Goal: Task Accomplishment & Management: Complete application form

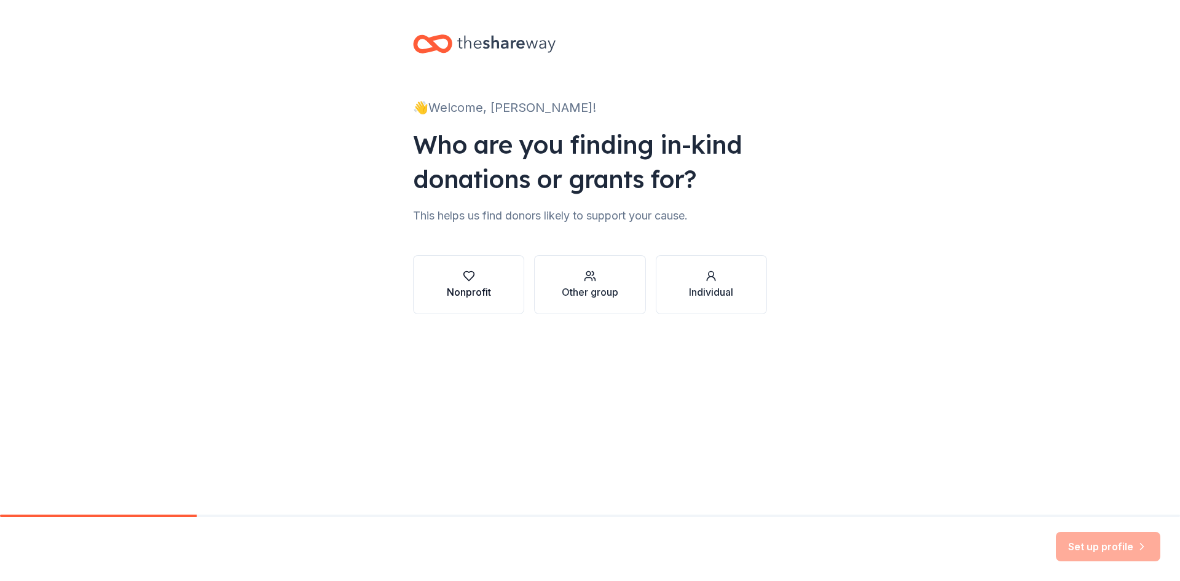
click at [467, 276] on icon "button" at bounding box center [469, 276] width 12 height 12
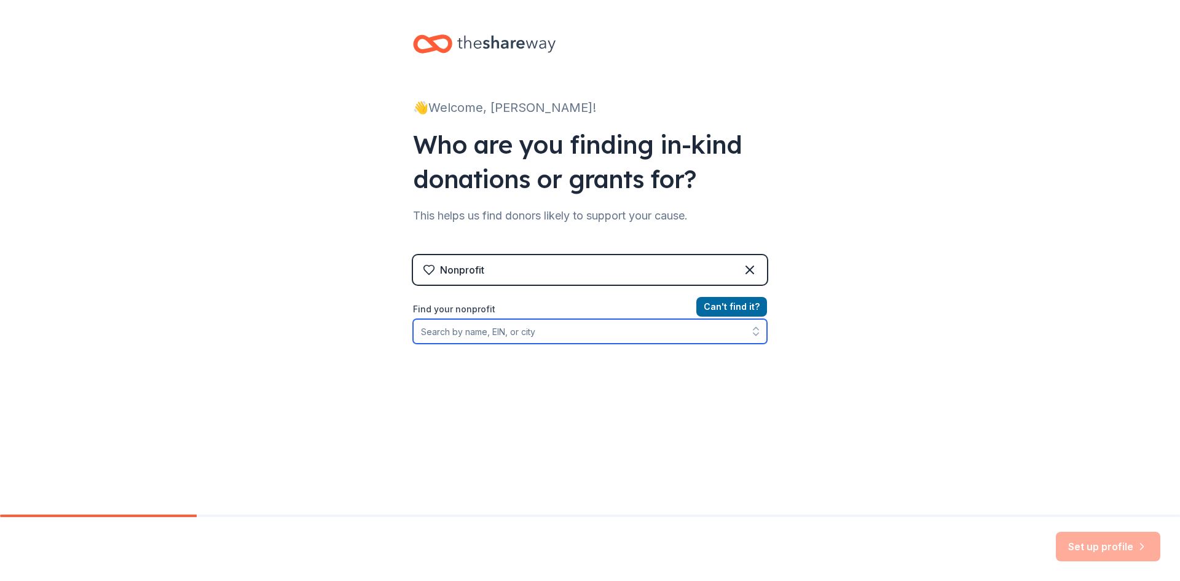
click at [461, 331] on input "Find your nonprofit" at bounding box center [590, 331] width 354 height 25
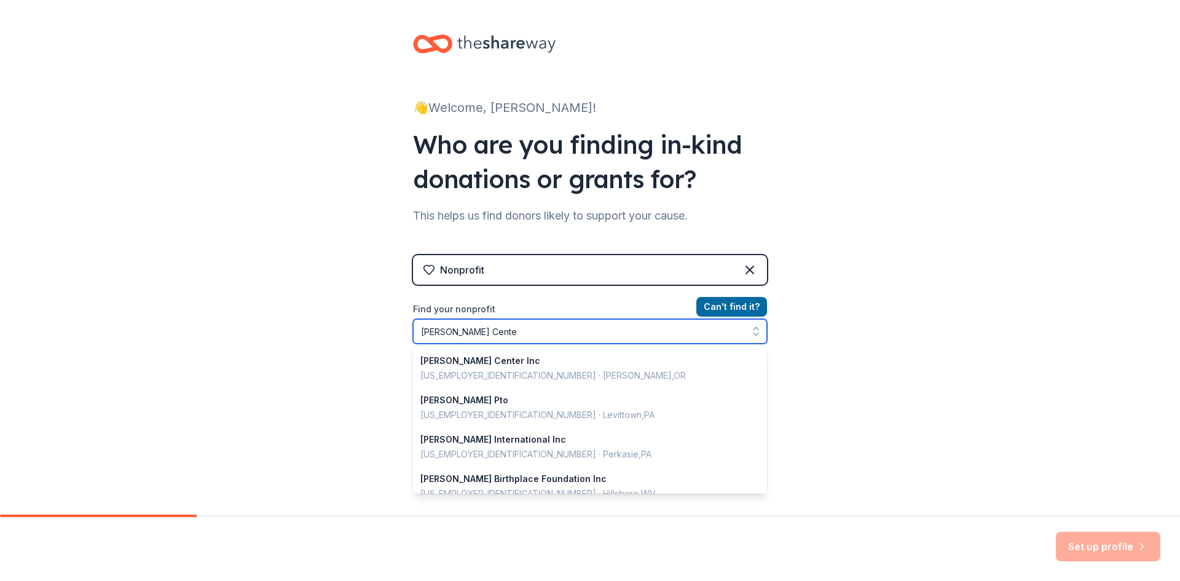
type input "[PERSON_NAME][GEOGRAPHIC_DATA]"
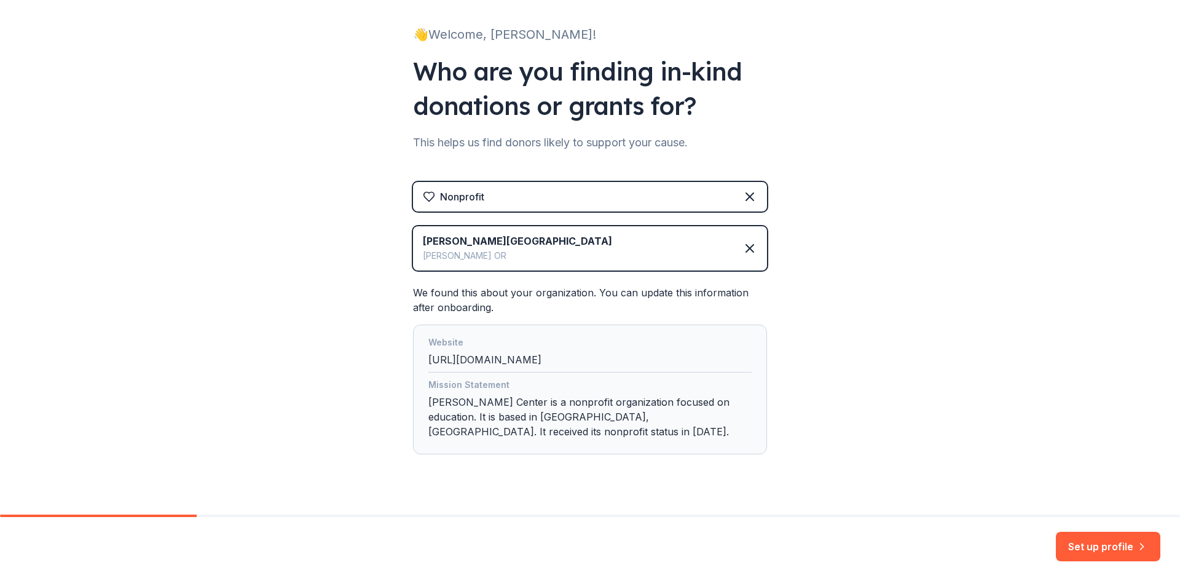
scroll to position [82, 0]
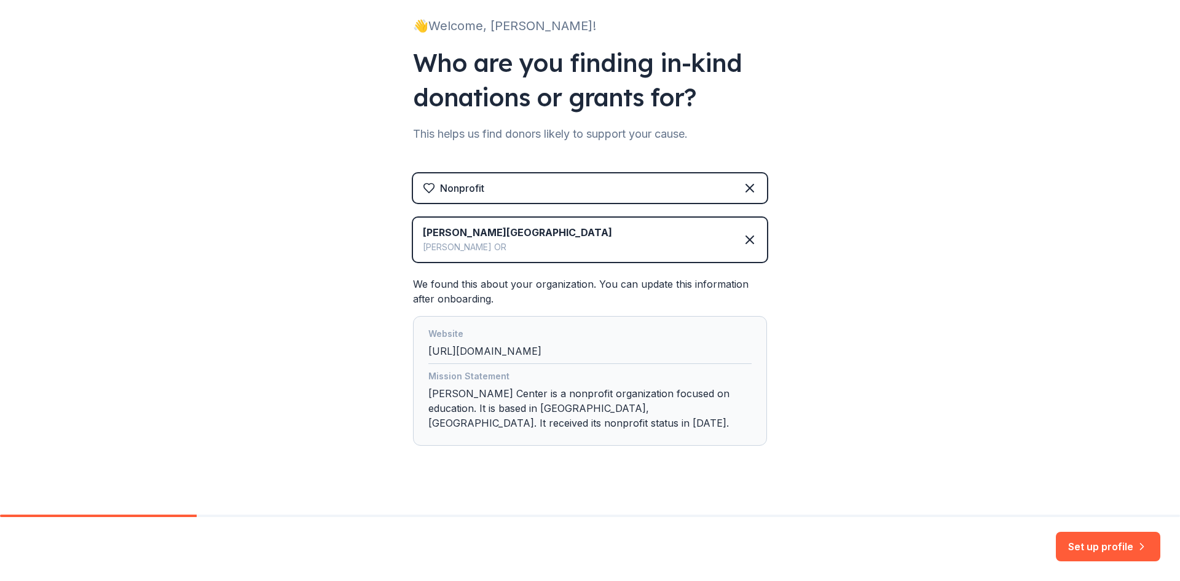
click at [598, 393] on div "Mission Statement [PERSON_NAME] Center is a nonprofit organization focused on e…" at bounding box center [589, 402] width 323 height 66
click at [1085, 542] on button "Set up profile" at bounding box center [1107, 545] width 104 height 29
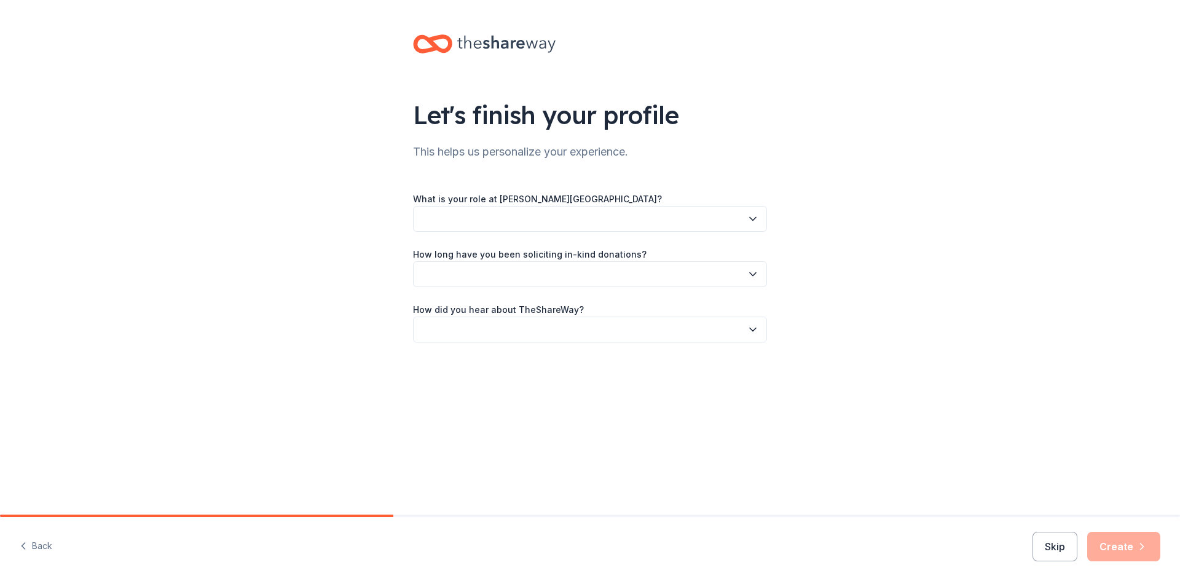
click at [749, 218] on icon "button" at bounding box center [752, 219] width 12 height 12
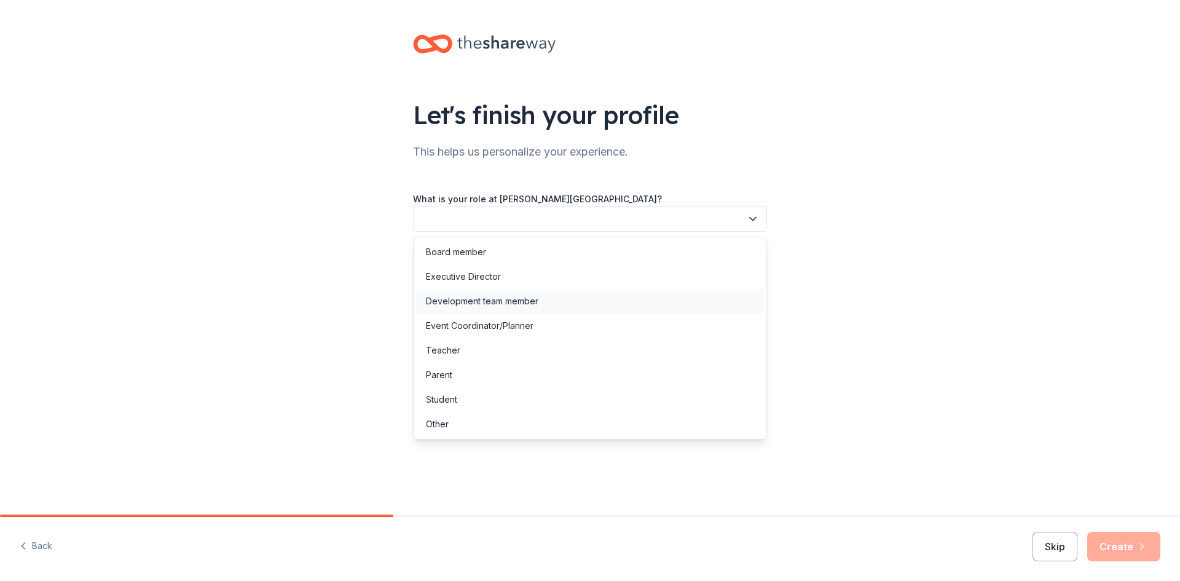
click at [514, 300] on div "Development team member" at bounding box center [482, 301] width 112 height 15
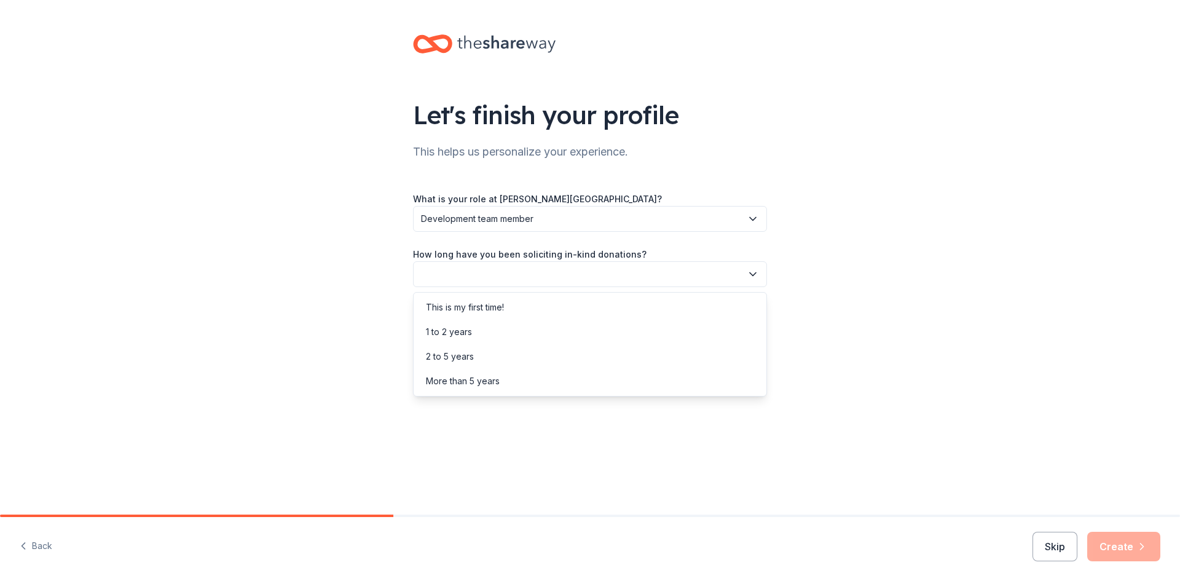
click at [754, 275] on icon "button" at bounding box center [752, 274] width 12 height 12
click at [573, 380] on div "More than 5 years" at bounding box center [590, 381] width 348 height 25
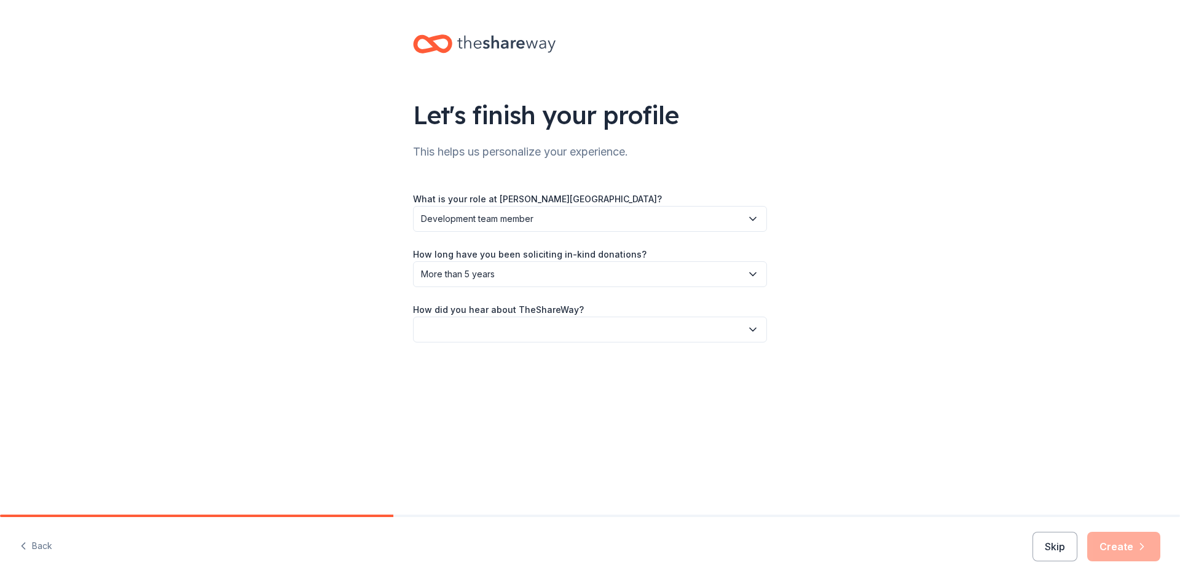
click at [748, 325] on icon "button" at bounding box center [752, 329] width 12 height 12
click at [530, 388] on div "Online search" at bounding box center [590, 387] width 348 height 25
click at [1124, 545] on button "Create" at bounding box center [1123, 545] width 73 height 29
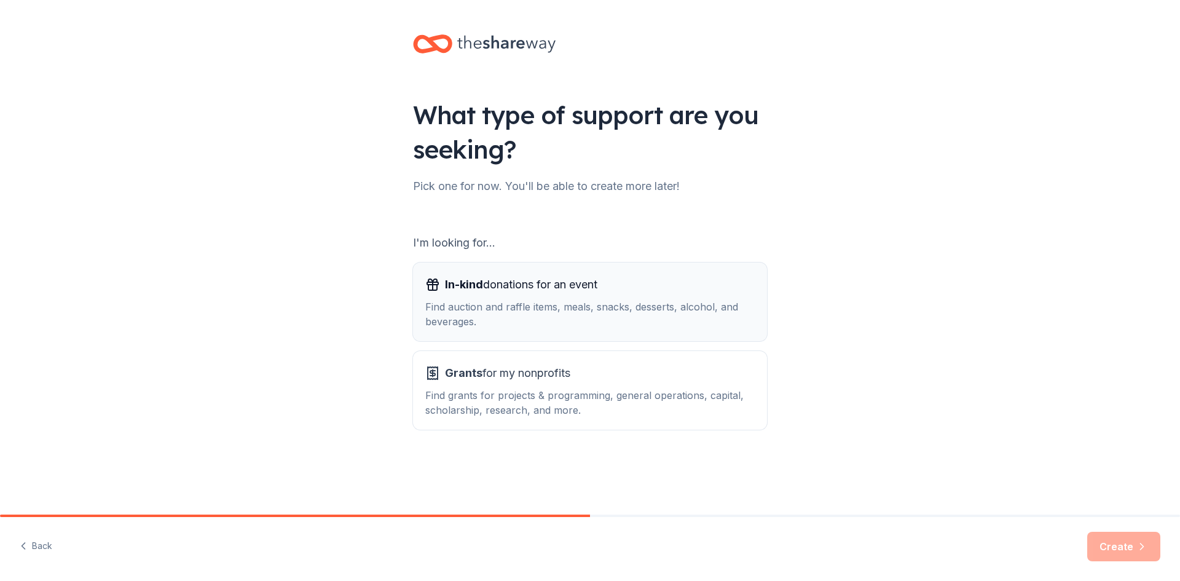
click at [527, 311] on div "Find auction and raffle items, meals, snacks, desserts, alcohol, and beverages." at bounding box center [589, 313] width 329 height 29
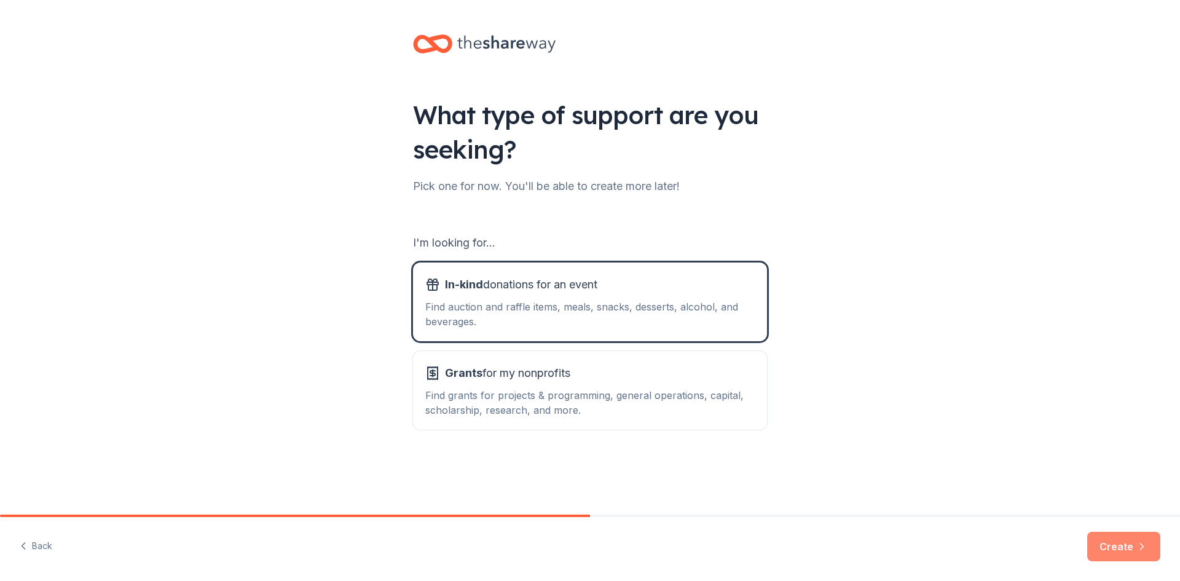
click at [1124, 546] on button "Create" at bounding box center [1123, 545] width 73 height 29
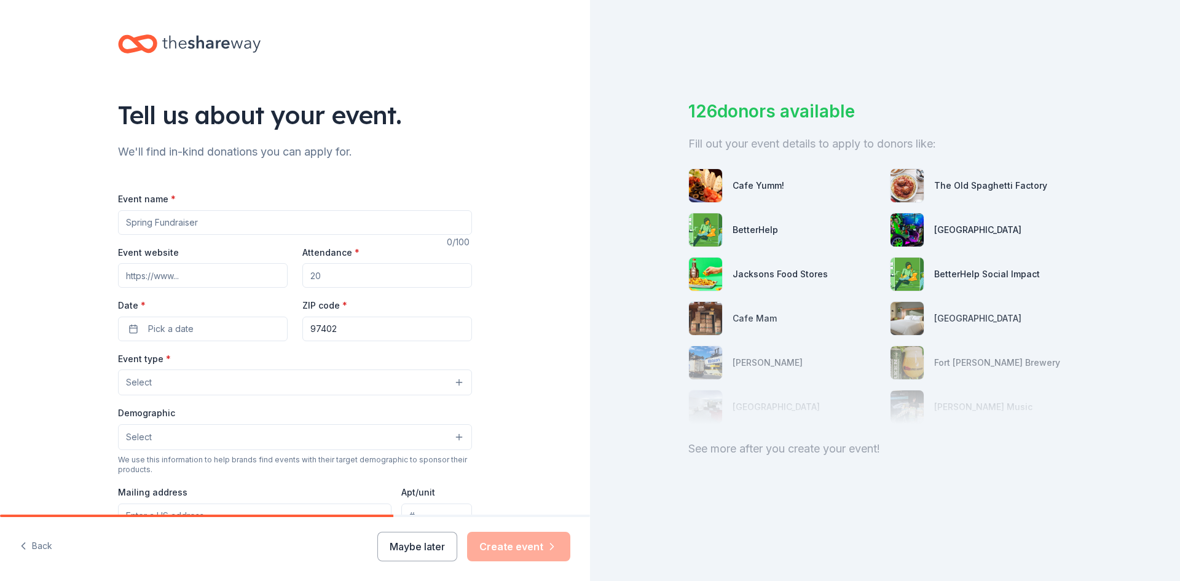
click at [205, 221] on input "Event name *" at bounding box center [295, 222] width 354 height 25
click at [133, 222] on input "CCaino Royale: An evening to raise funds and awareness for [PERSON_NAME][GEOGRA…" at bounding box center [295, 222] width 354 height 25
type input "Casino Royale: An evening to raise funds and awareness for [PERSON_NAME][GEOGRA…"
click at [200, 274] on input "Event website" at bounding box center [203, 275] width 170 height 25
click at [183, 275] on input "Event website" at bounding box center [203, 275] width 170 height 25
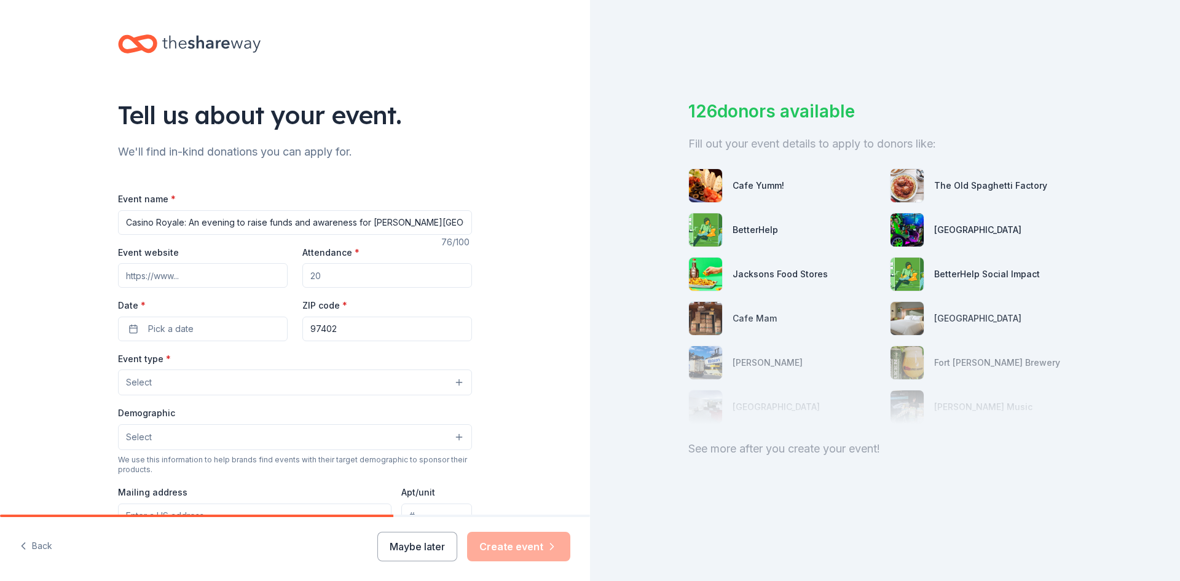
click at [190, 275] on input "Event website" at bounding box center [203, 275] width 170 height 25
paste input "[URL][DOMAIN_NAME]"
type input "[URL][DOMAIN_NAME]"
click at [339, 276] on input "Attendance *" at bounding box center [387, 275] width 170 height 25
type input "150"
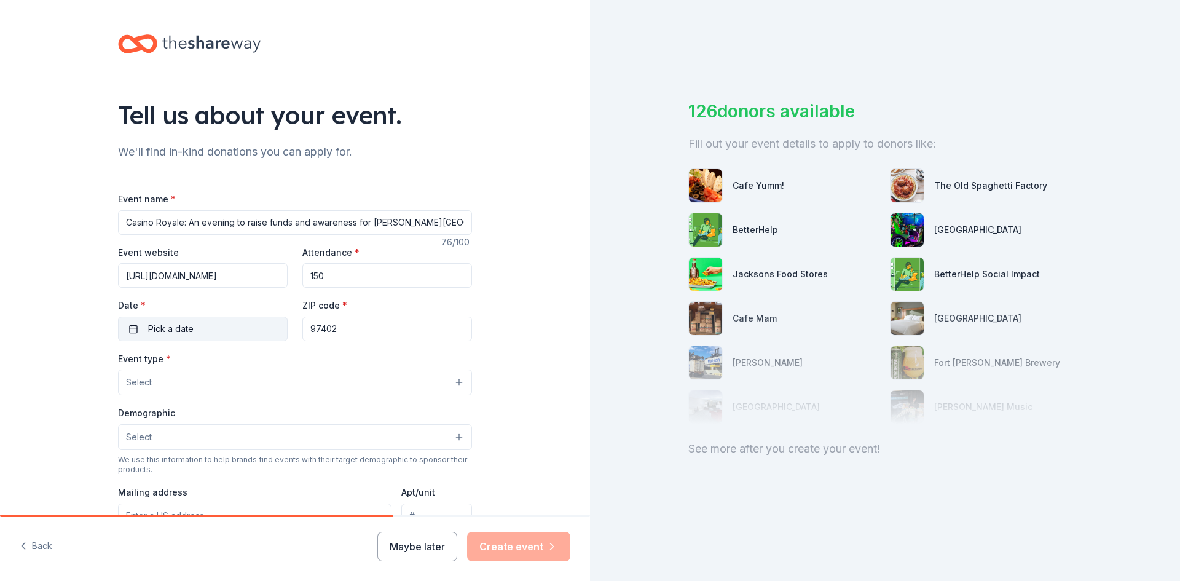
click at [206, 323] on button "Pick a date" at bounding box center [203, 328] width 170 height 25
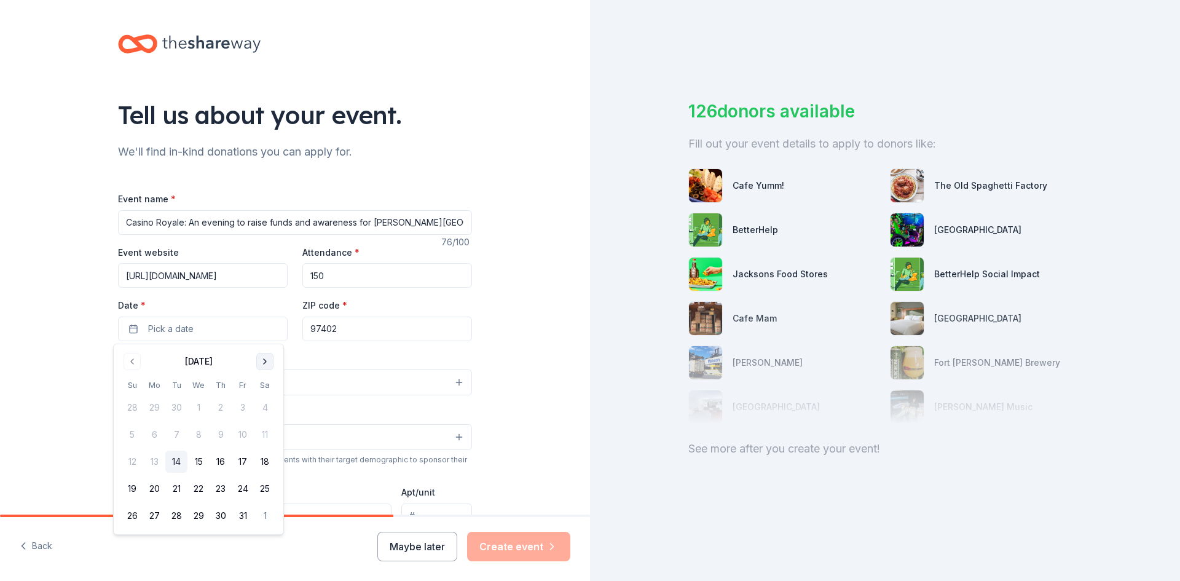
click at [267, 360] on button "Go to next month" at bounding box center [264, 361] width 17 height 17
click at [267, 359] on button "Go to next month" at bounding box center [264, 361] width 17 height 17
click at [264, 489] on button "28" at bounding box center [265, 488] width 22 height 22
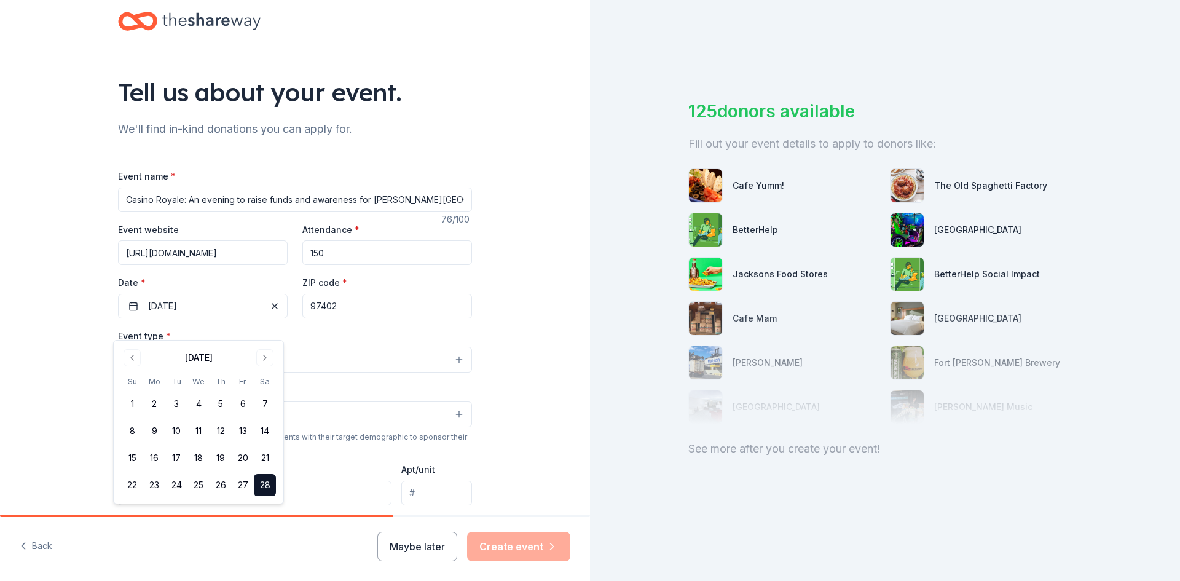
scroll to position [61, 0]
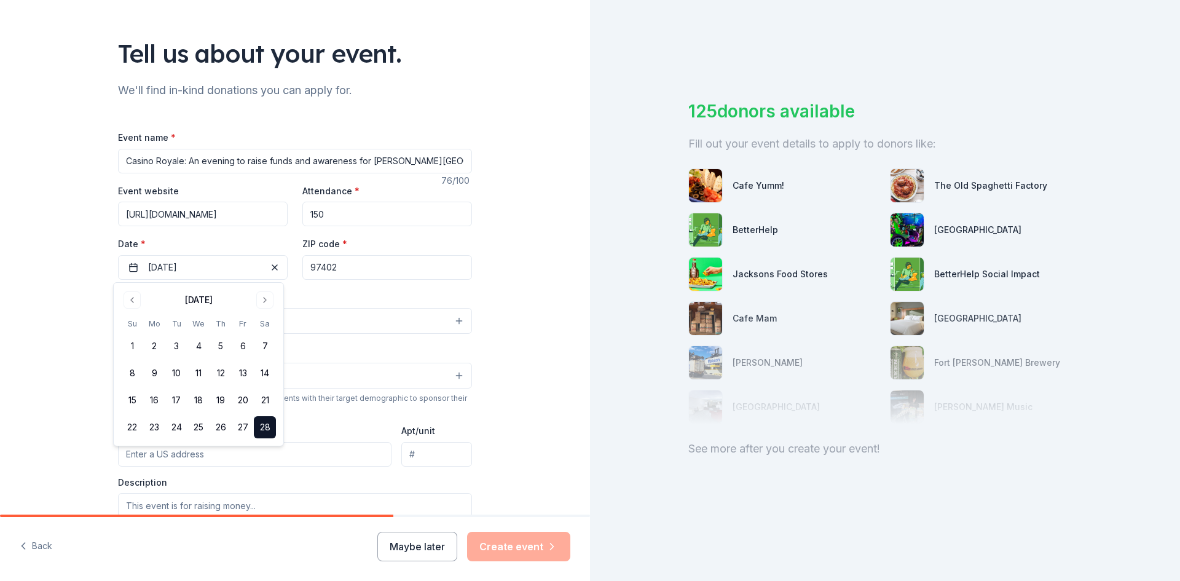
click at [324, 298] on div "Event type * Select" at bounding box center [295, 311] width 354 height 45
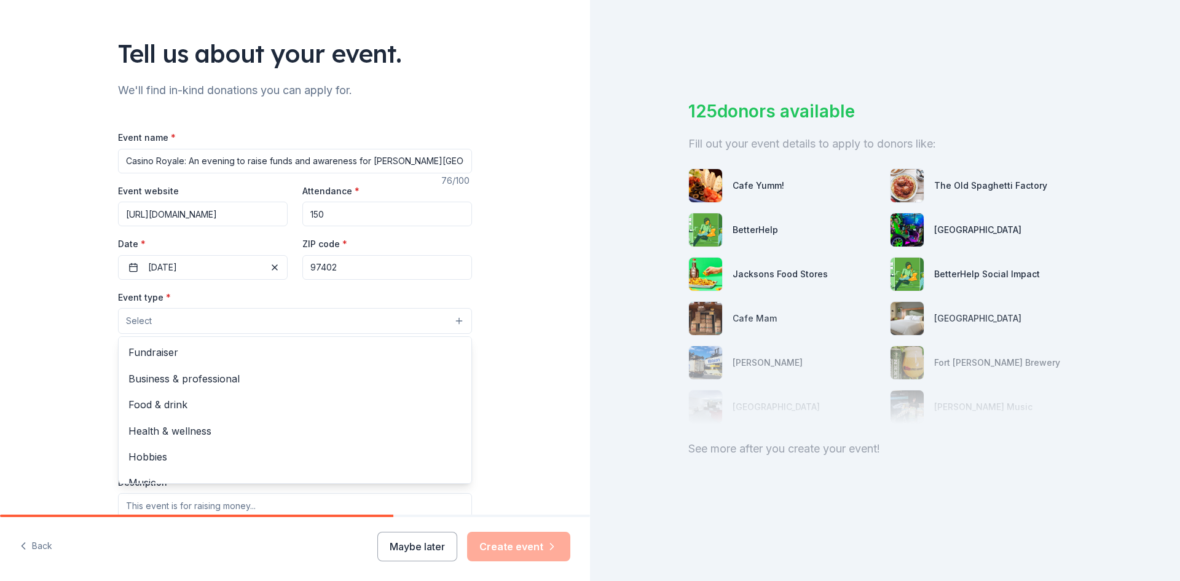
click at [455, 321] on button "Select" at bounding box center [295, 321] width 354 height 26
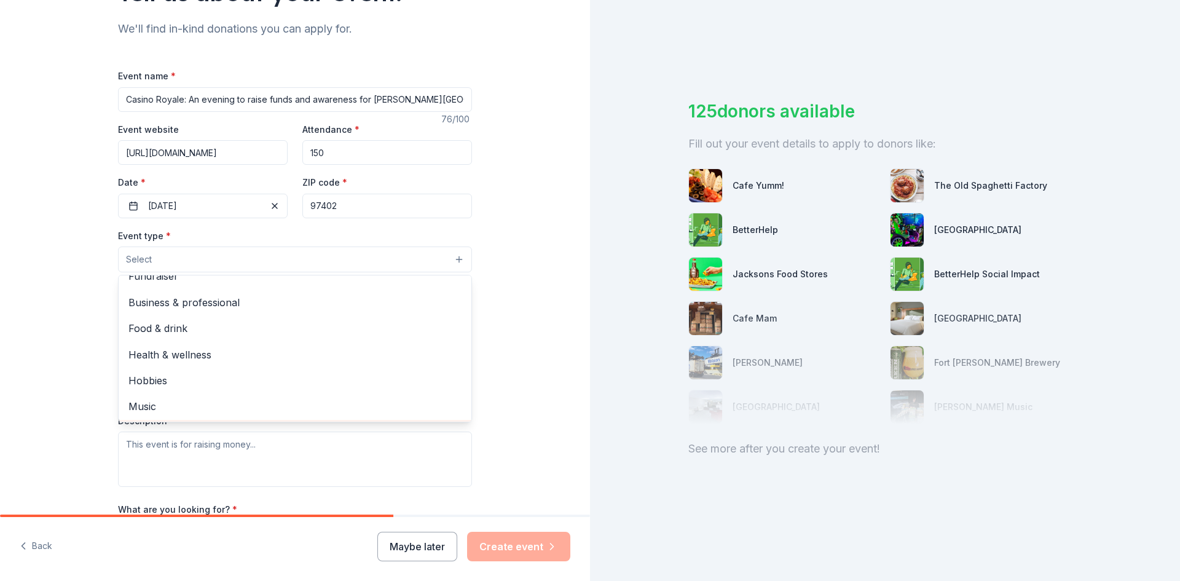
scroll to position [0, 0]
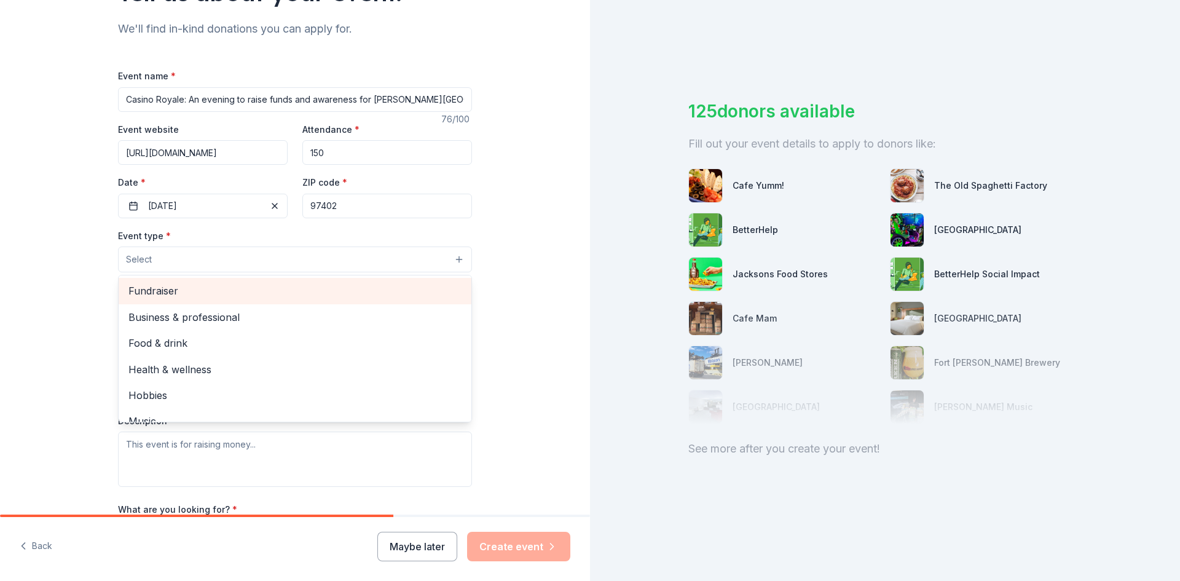
click at [242, 292] on span "Fundraiser" at bounding box center [294, 291] width 333 height 16
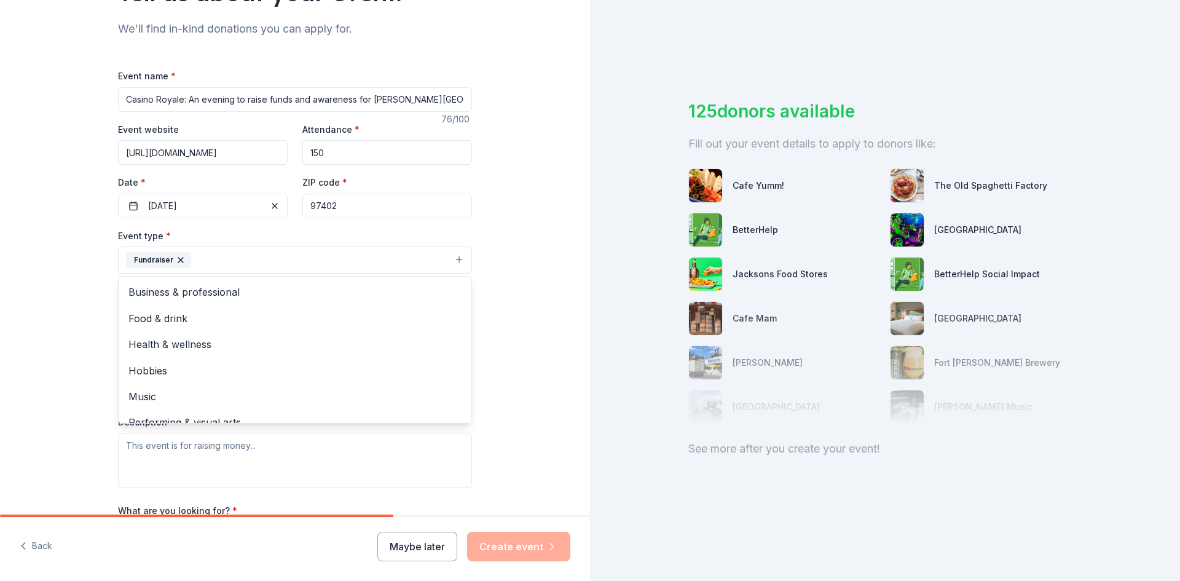
click at [499, 328] on div "Tell us about your event. We'll find in-kind donations you can apply for. Event…" at bounding box center [295, 286] width 590 height 819
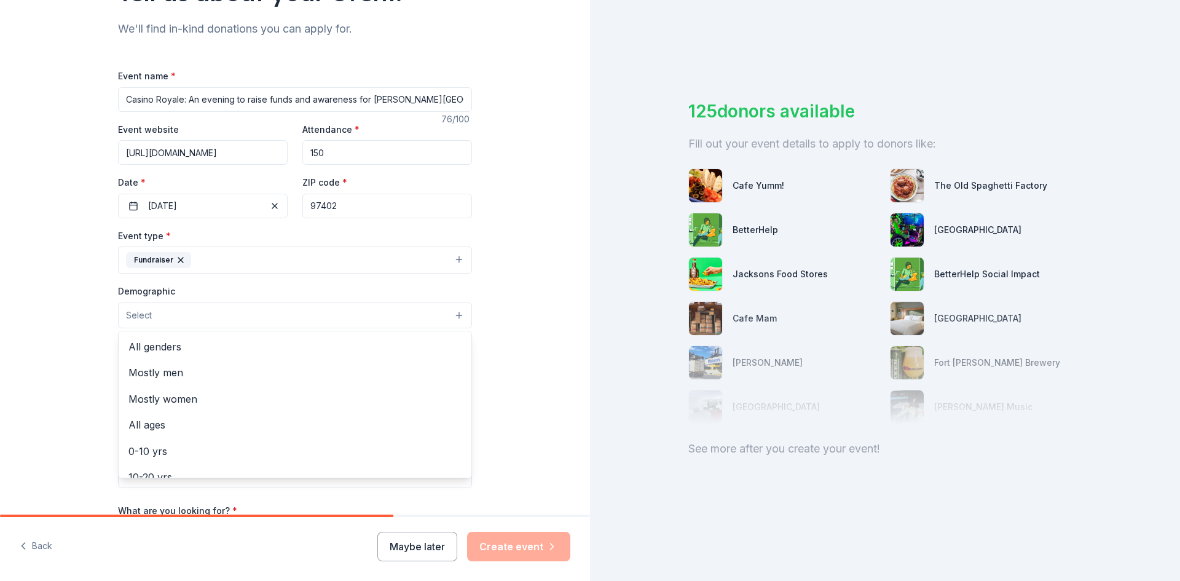
click at [453, 315] on button "Select" at bounding box center [295, 315] width 354 height 26
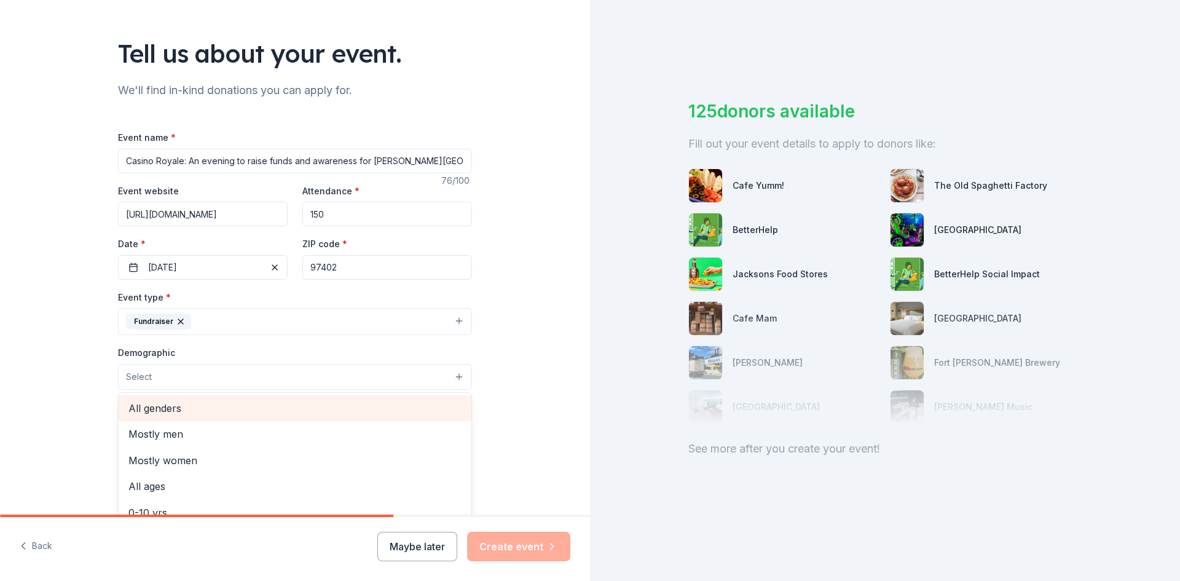
click at [281, 411] on span "All genders" at bounding box center [294, 408] width 333 height 16
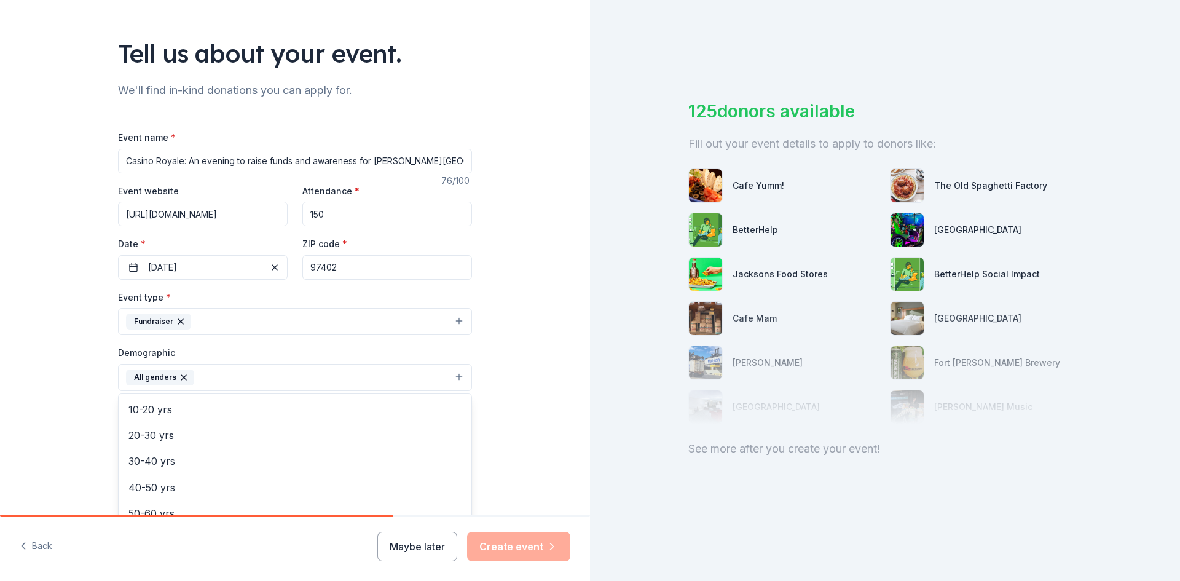
scroll to position [123, 0]
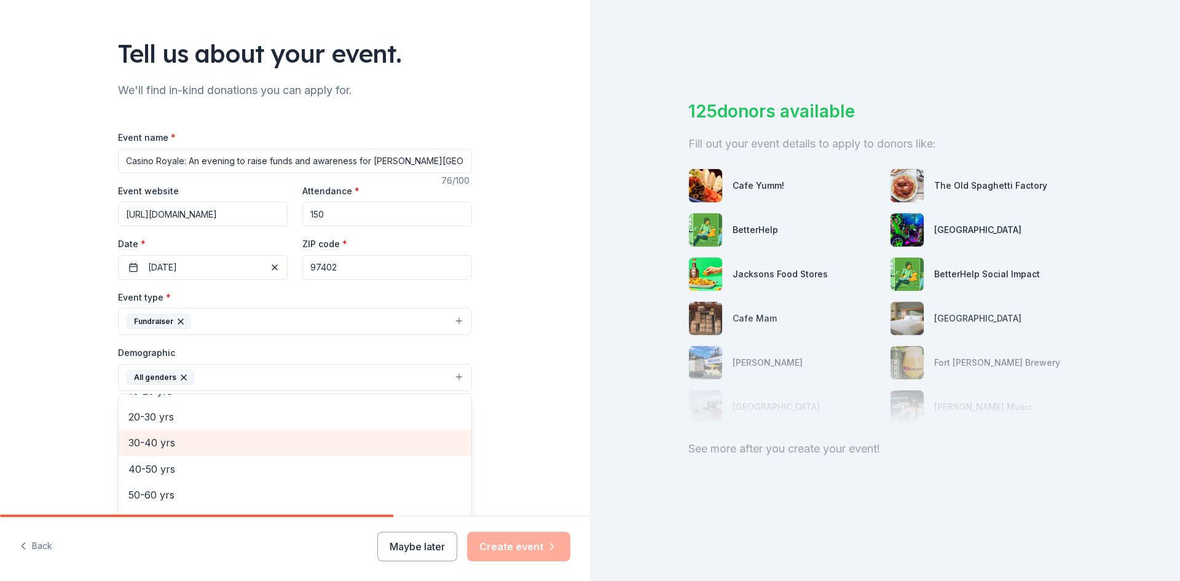
click at [225, 437] on span "30-40 yrs" at bounding box center [294, 442] width 333 height 16
click at [251, 447] on span "40-50 yrs" at bounding box center [294, 442] width 333 height 16
click at [252, 452] on span "50-60 yrs" at bounding box center [294, 446] width 333 height 16
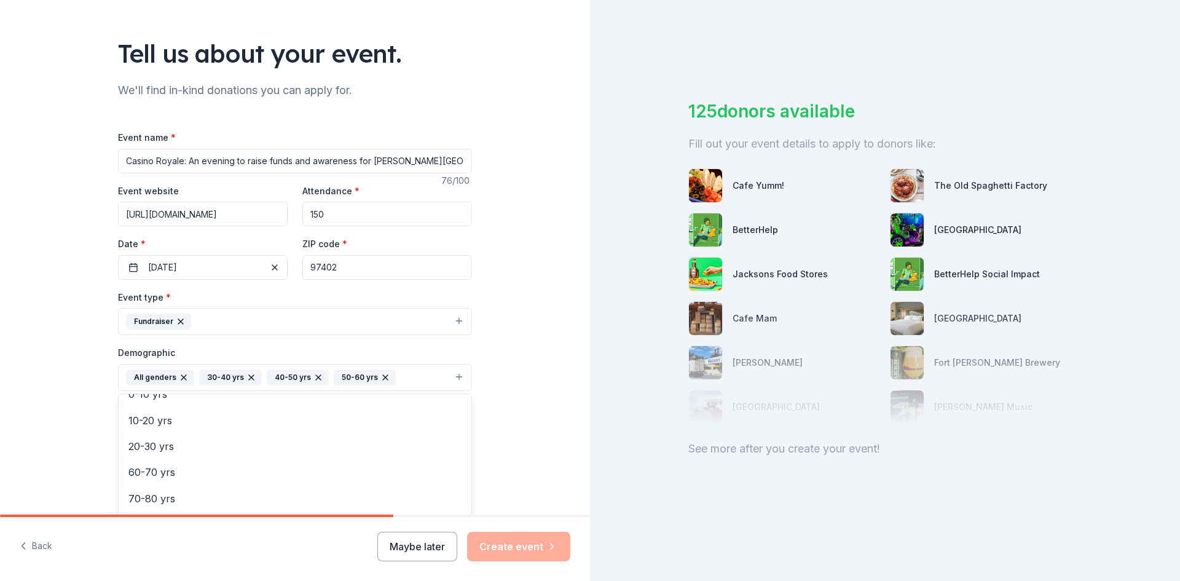
click at [516, 450] on div "Tell us about your event. We'll find in-kind donations you can apply for. Event…" at bounding box center [295, 349] width 590 height 820
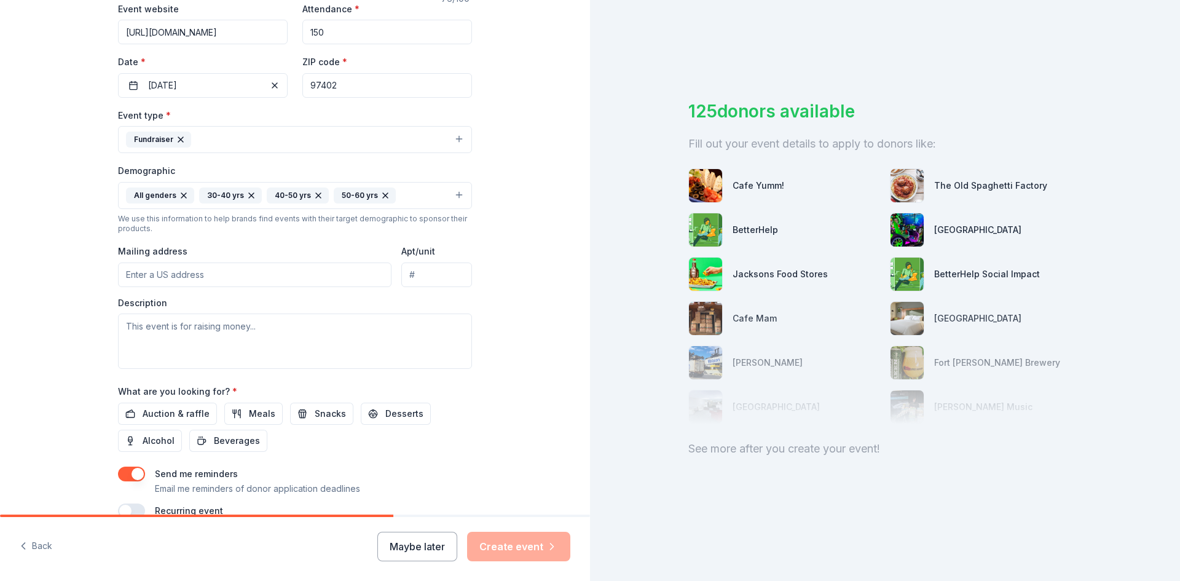
scroll to position [246, 0]
click at [226, 272] on input "Mailing address" at bounding box center [254, 272] width 273 height 25
type input "[STREET_ADDRESS]"
click at [123, 323] on textarea at bounding box center [295, 338] width 354 height 55
click at [123, 324] on textarea at bounding box center [295, 338] width 354 height 55
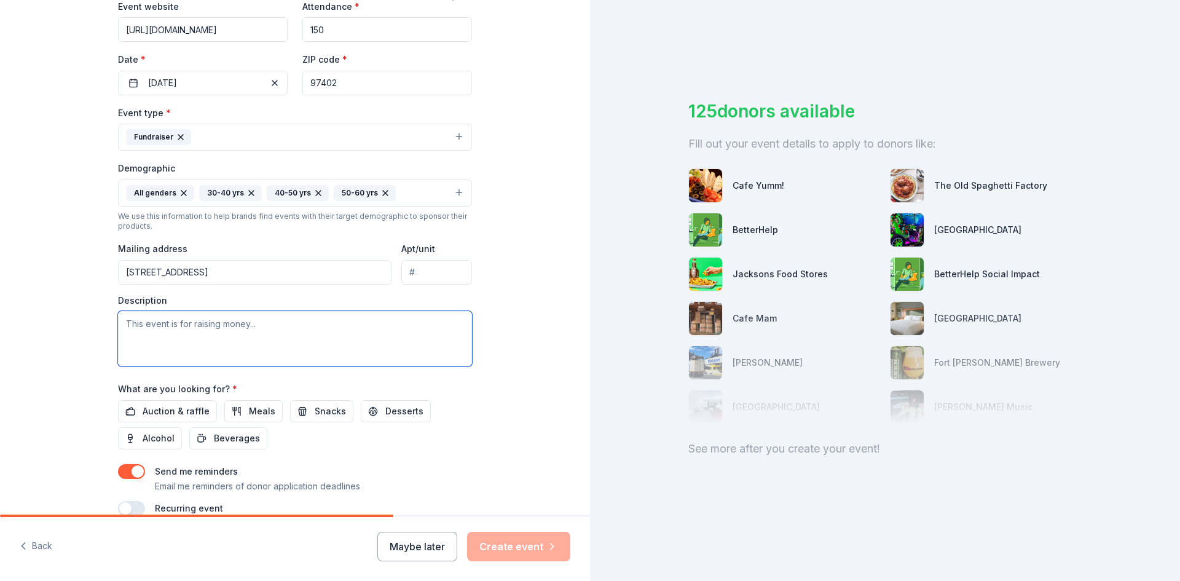
paste textarea "Casino Royale at [PERSON_NAME][GEOGRAPHIC_DATA] is an exciting evening of fun, …"
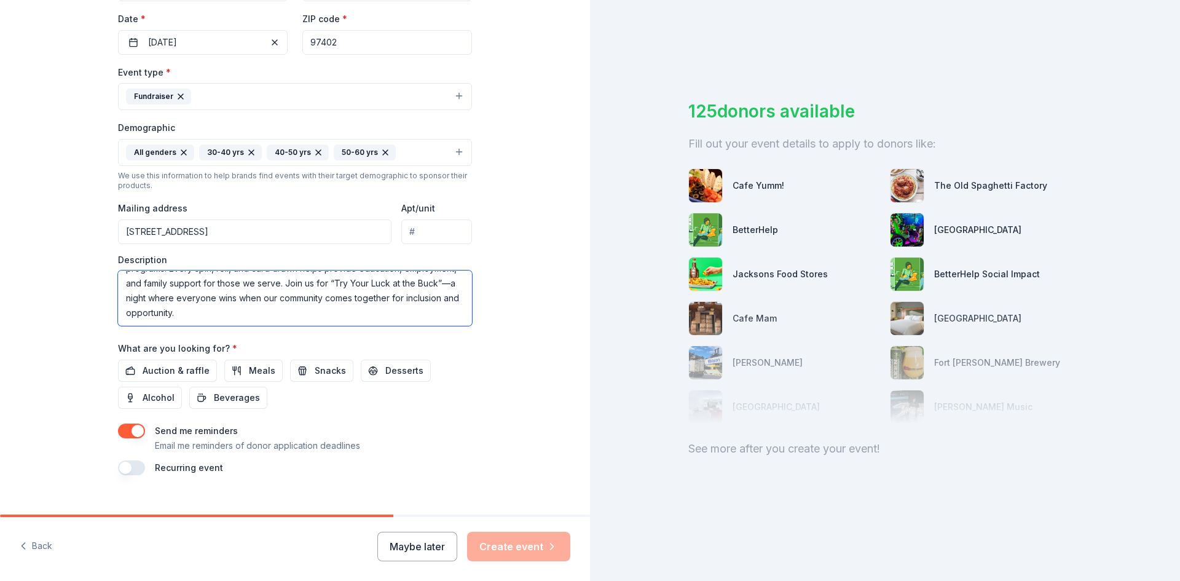
scroll to position [306, 0]
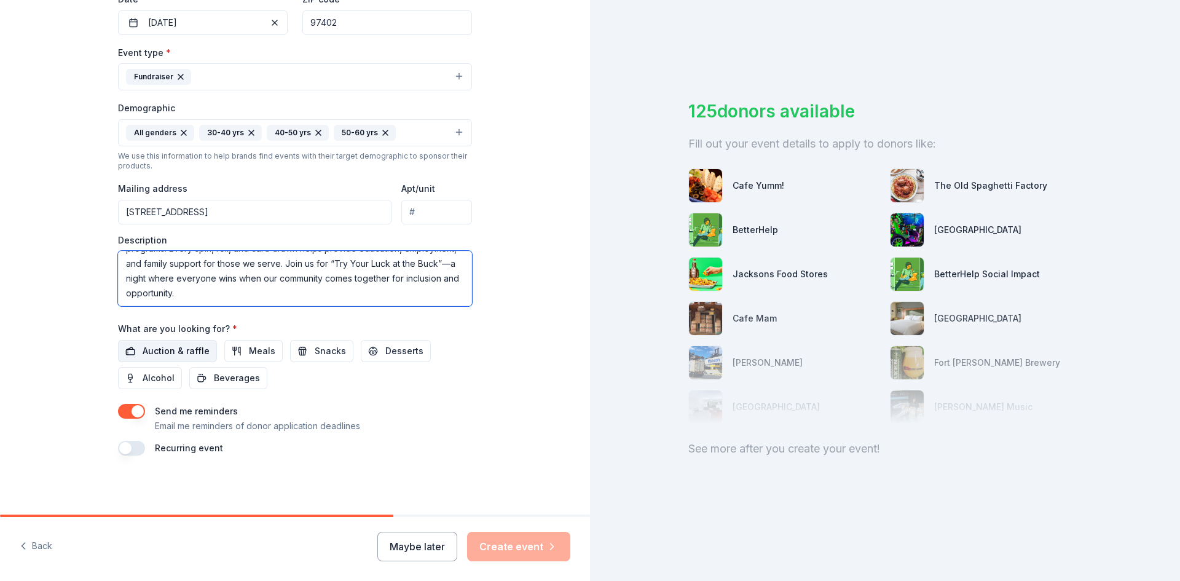
type textarea "Casino Royale at [PERSON_NAME][GEOGRAPHIC_DATA] is an exciting evening of fun, …"
click at [160, 351] on span "Auction & raffle" at bounding box center [176, 350] width 67 height 15
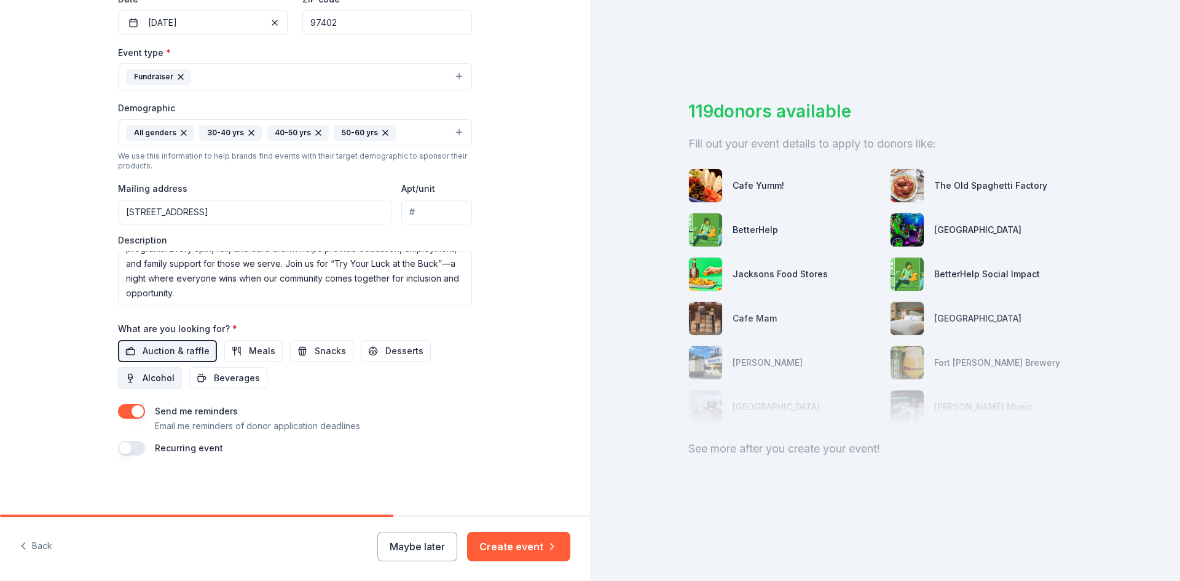
click at [158, 377] on span "Alcohol" at bounding box center [159, 377] width 32 height 15
click at [512, 542] on button "Create event" at bounding box center [518, 545] width 103 height 29
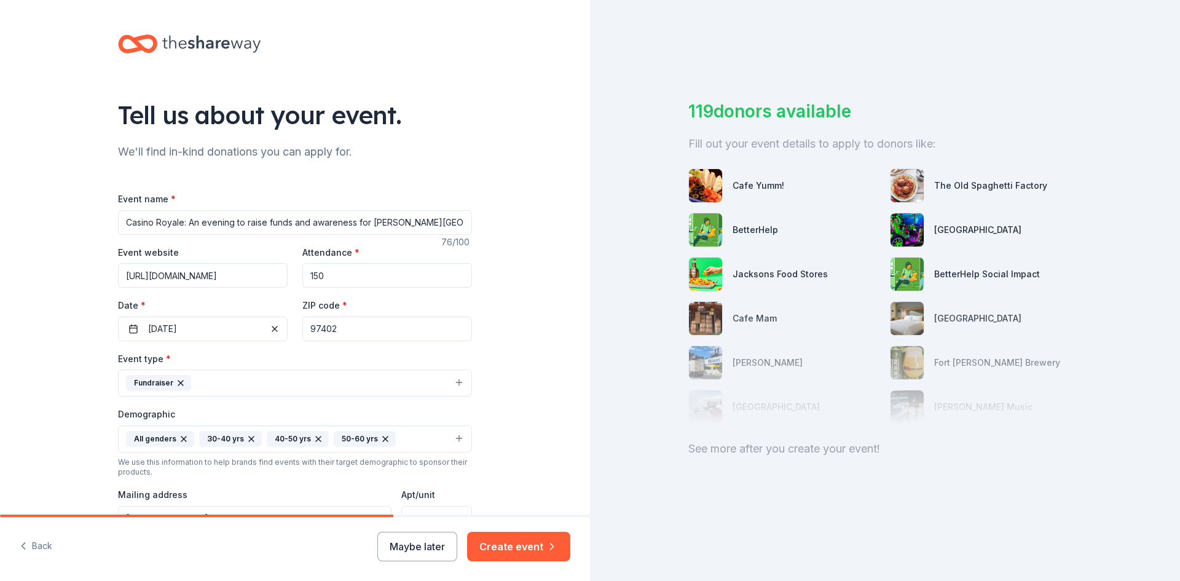
click at [507, 549] on button "Create event" at bounding box center [518, 545] width 103 height 29
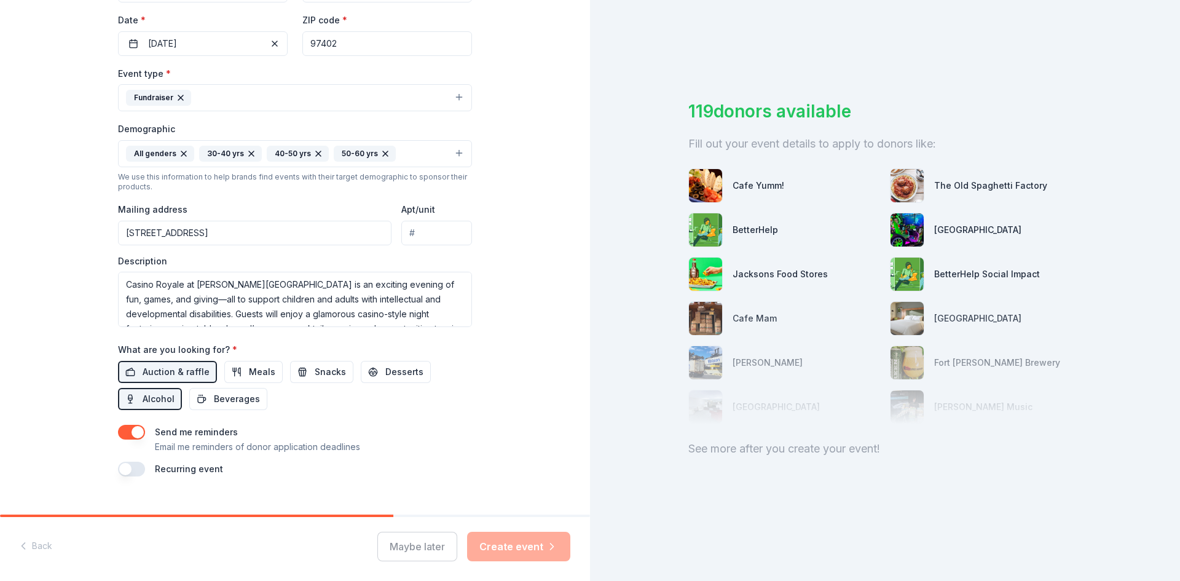
scroll to position [306, 0]
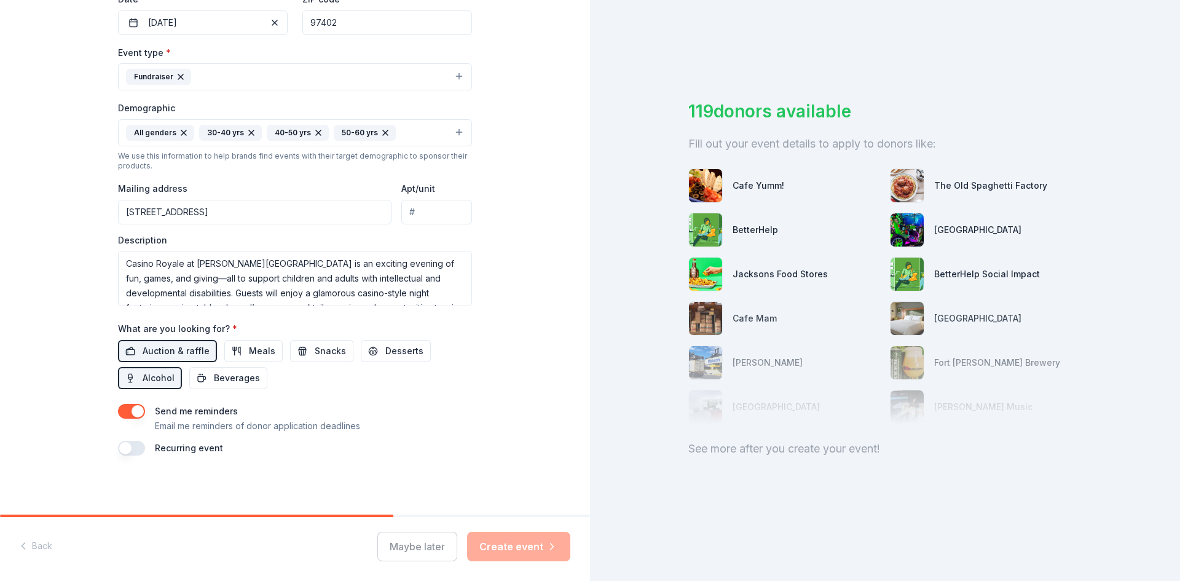
click at [296, 398] on div "Event name * Casino Royale: An evening to raise funds and awareness for [PERSON…" at bounding box center [295, 170] width 354 height 570
click at [133, 413] on button "button" at bounding box center [131, 411] width 27 height 15
click at [522, 544] on div "Maybe later Create event" at bounding box center [473, 545] width 193 height 29
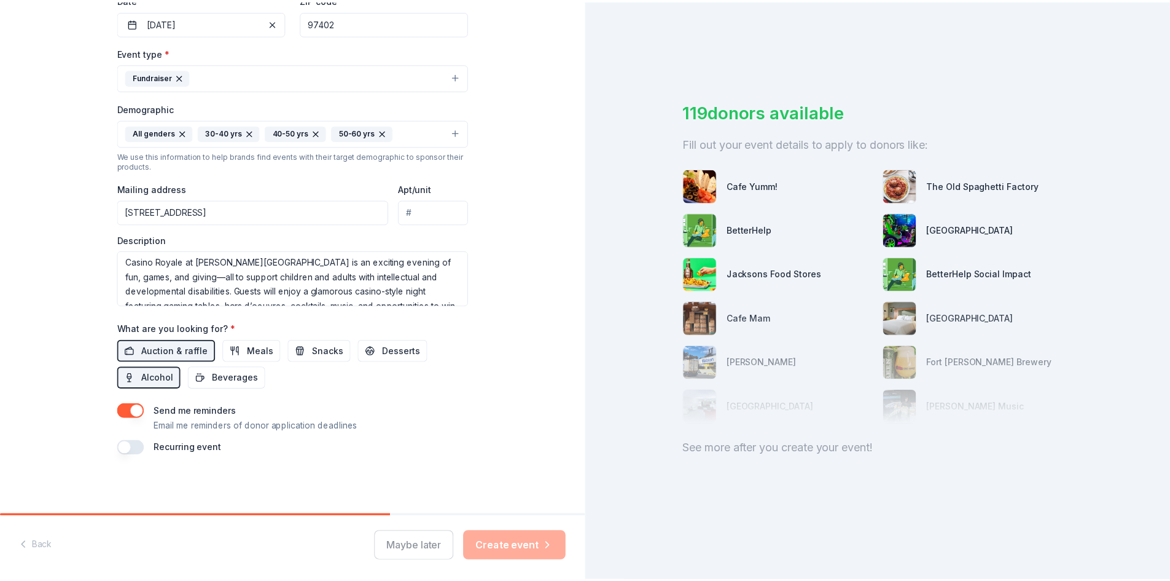
scroll to position [0, 0]
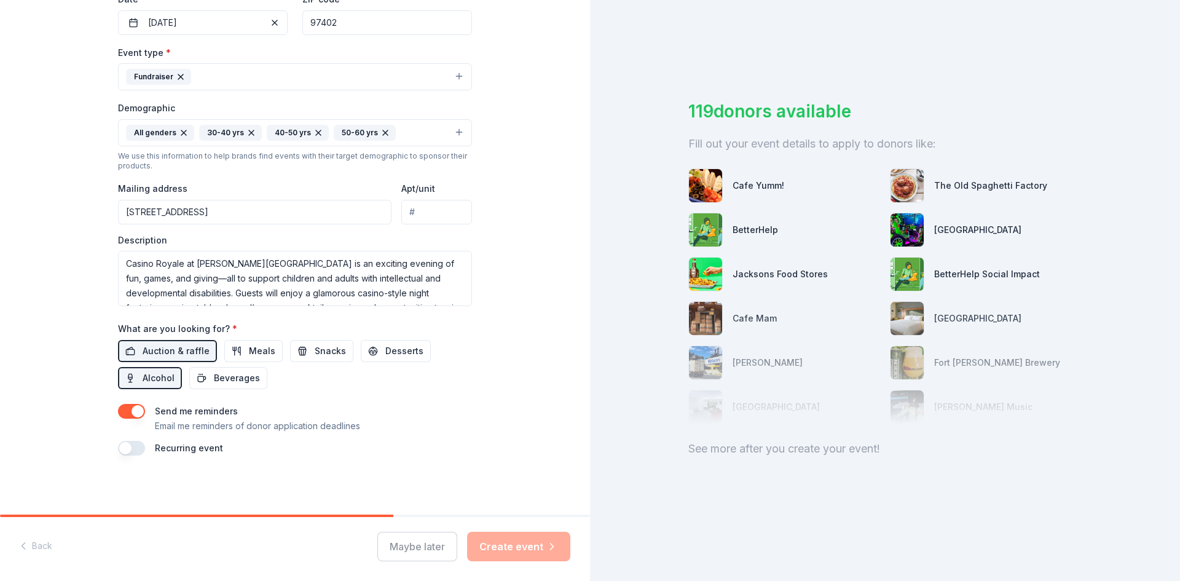
click at [41, 548] on div "Back Maybe later Create event" at bounding box center [295, 549] width 590 height 64
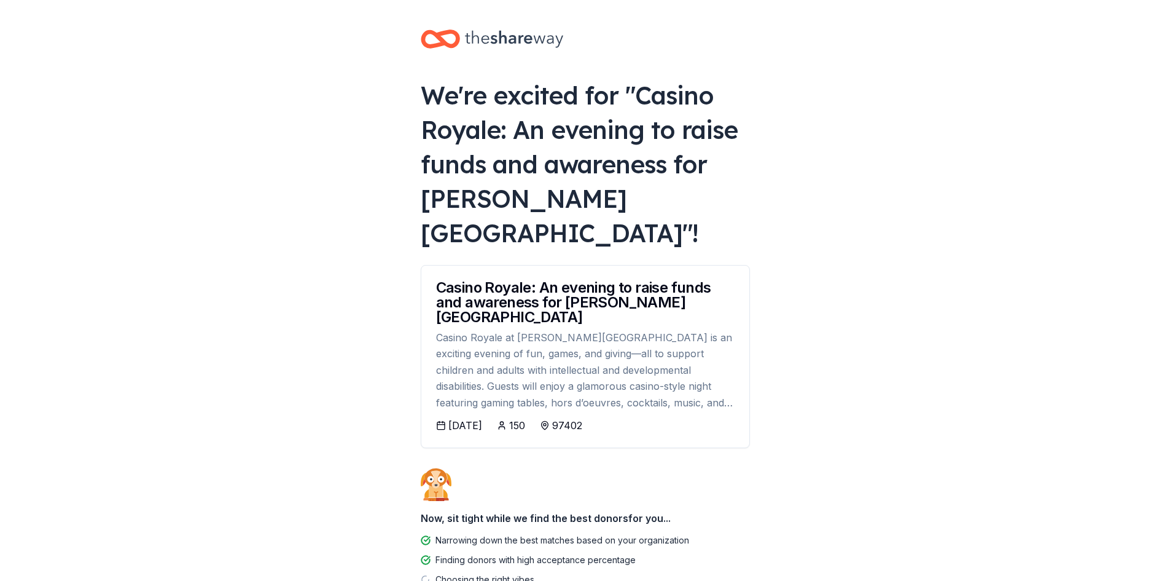
scroll to position [38, 0]
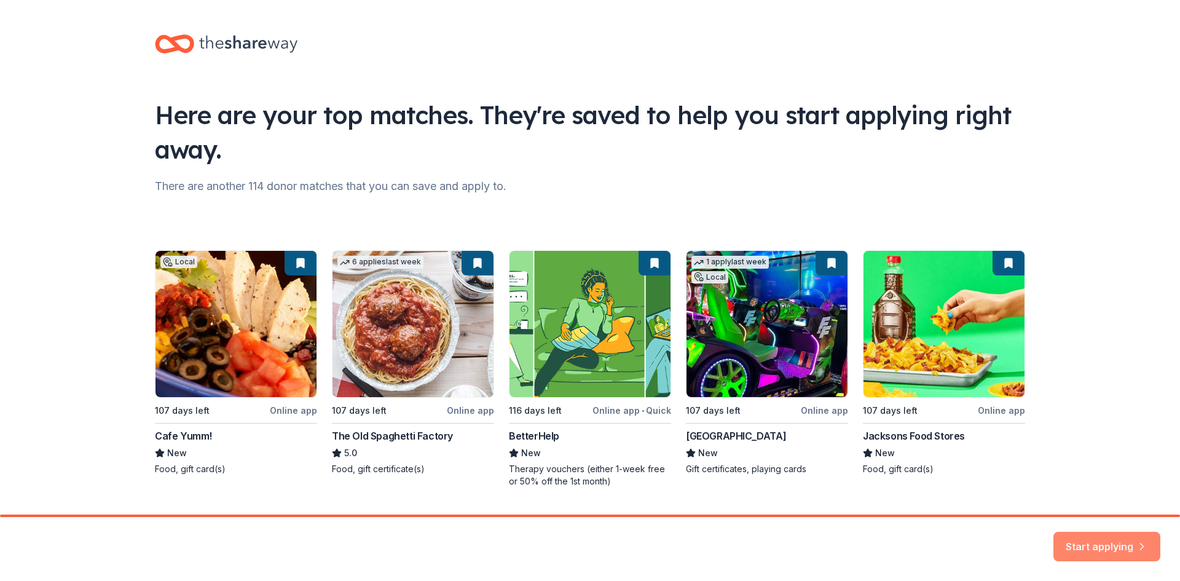
click at [1087, 539] on button "Start applying" at bounding box center [1106, 541] width 107 height 29
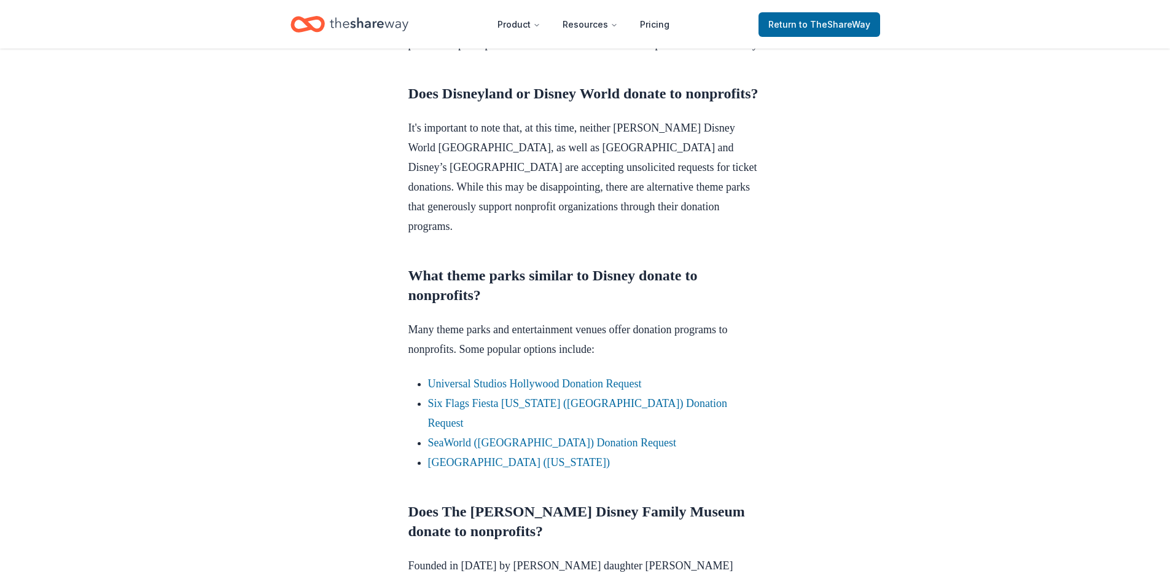
scroll to position [537, 0]
